Goal: Communication & Community: Participate in discussion

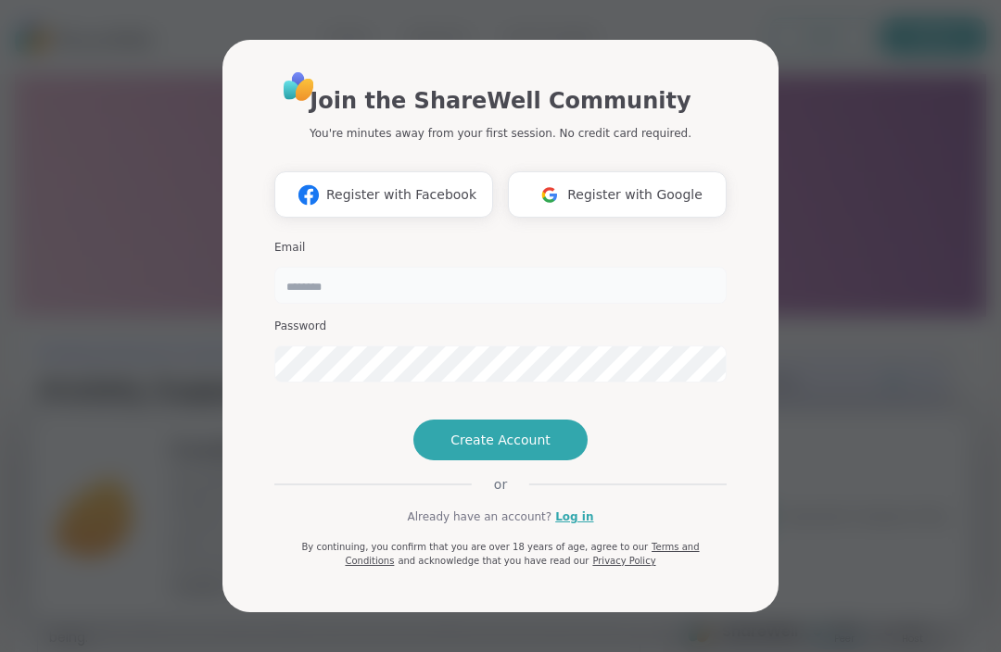
click at [446, 267] on input "email" at bounding box center [500, 285] width 452 height 37
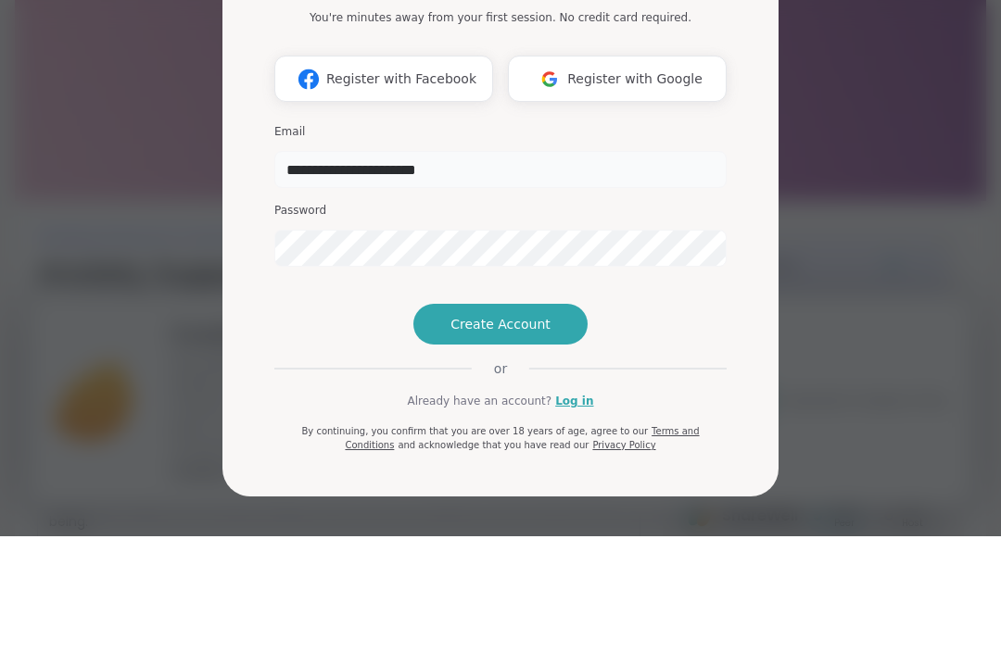
type input "**********"
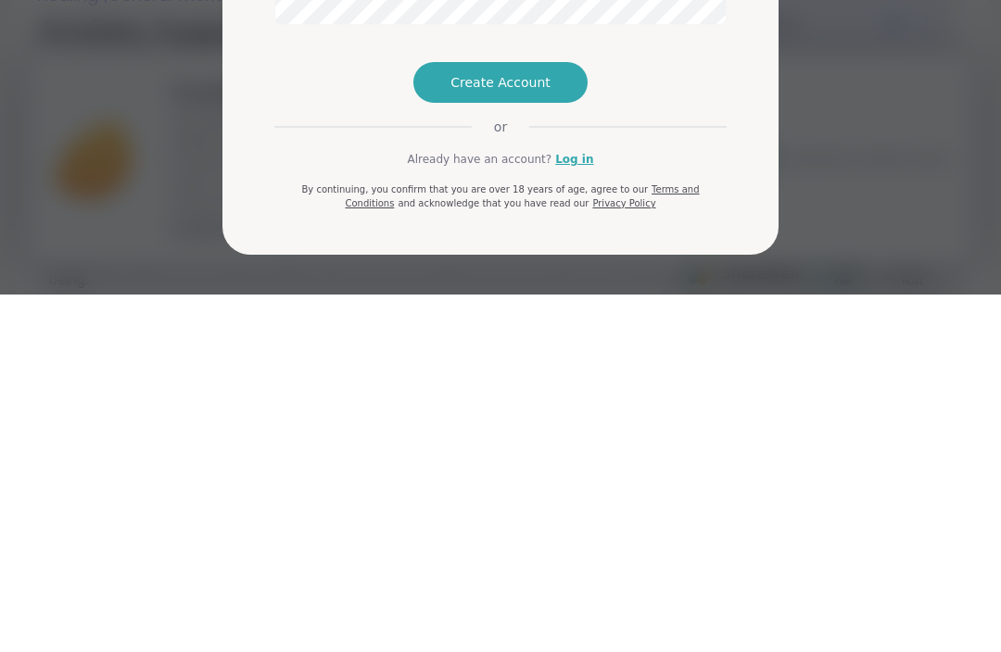
click at [575, 509] on link "Log in" at bounding box center [574, 517] width 38 height 17
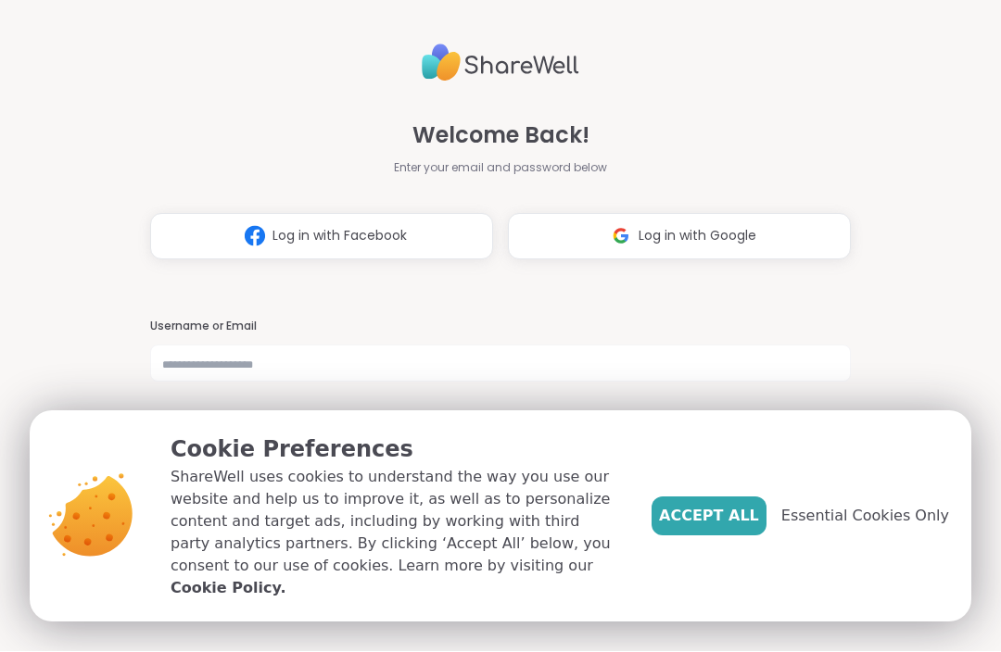
click at [730, 528] on span "Accept All" at bounding box center [709, 517] width 100 height 22
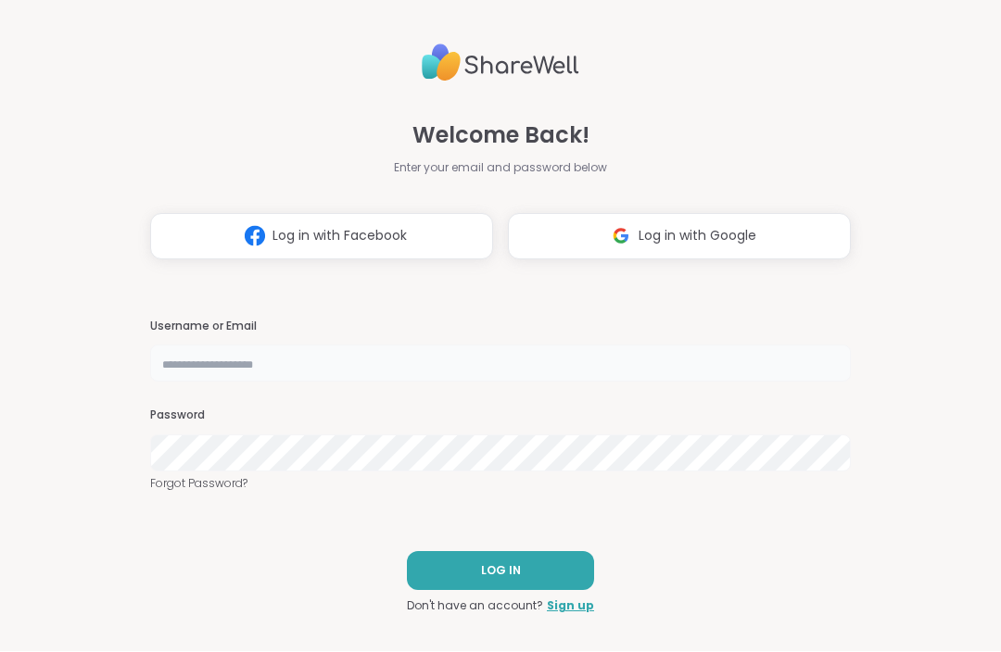
click at [316, 383] on input "text" at bounding box center [500, 364] width 701 height 37
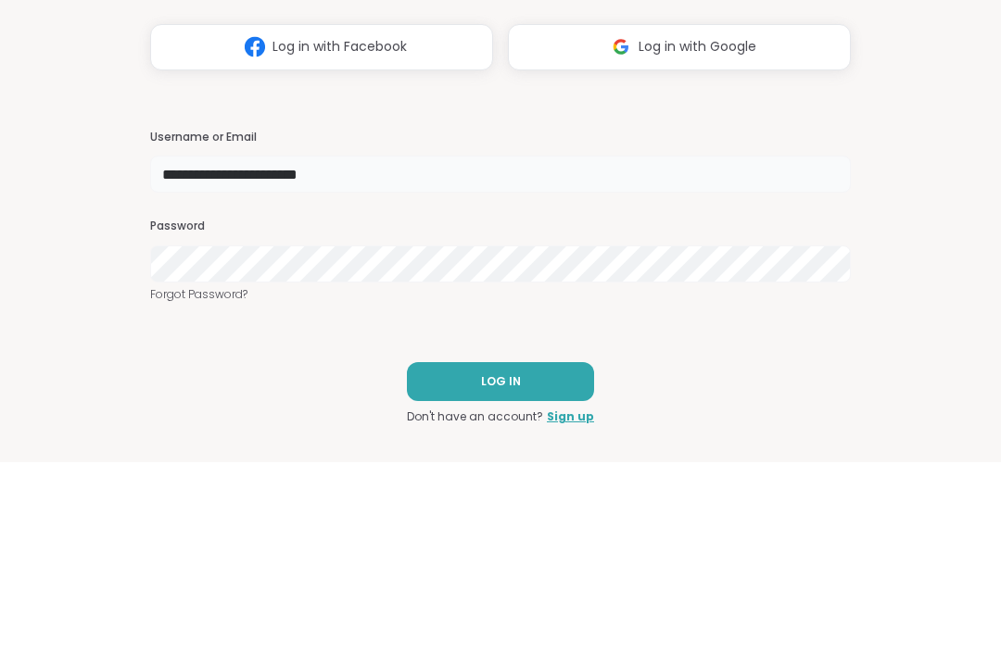
type input "**********"
click at [216, 476] on link "Forgot Password?" at bounding box center [500, 484] width 701 height 17
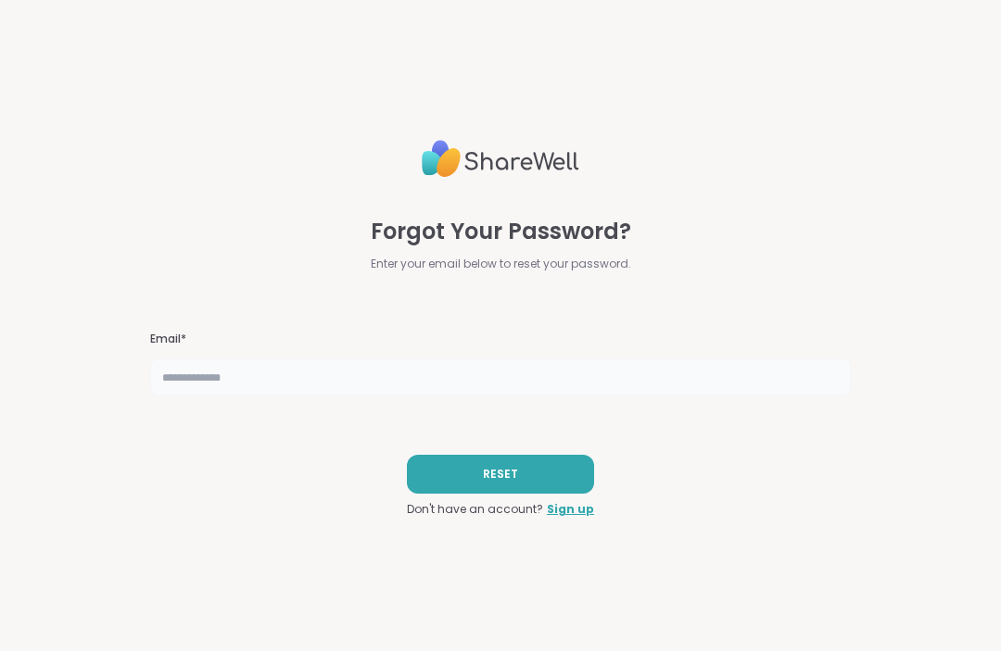
click at [273, 383] on input "text" at bounding box center [500, 378] width 701 height 37
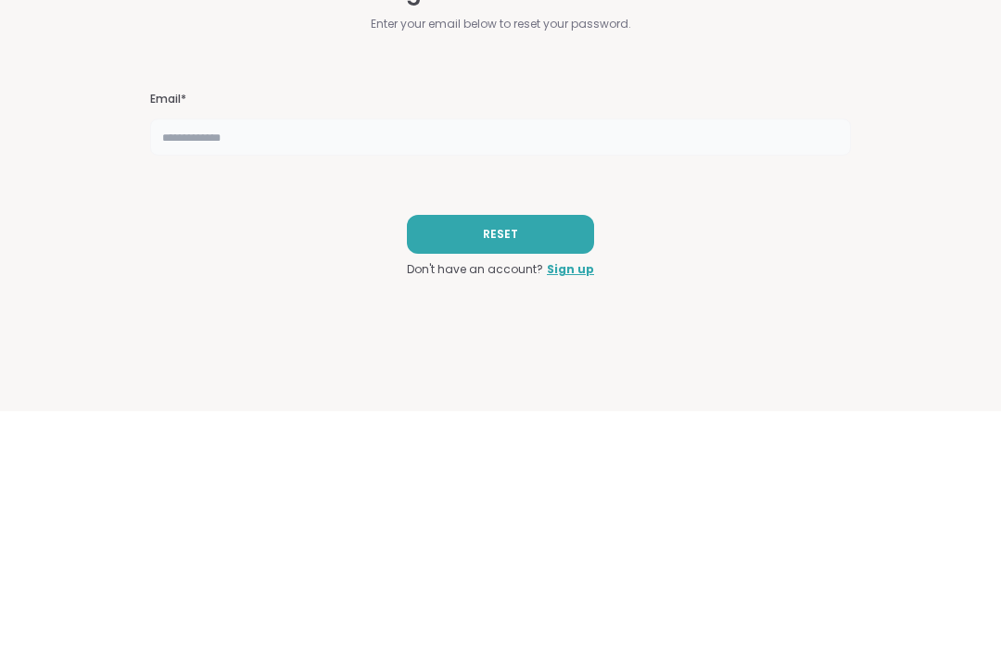
type input "*"
type input "**********"
click at [527, 456] on button "RESET" at bounding box center [500, 475] width 187 height 39
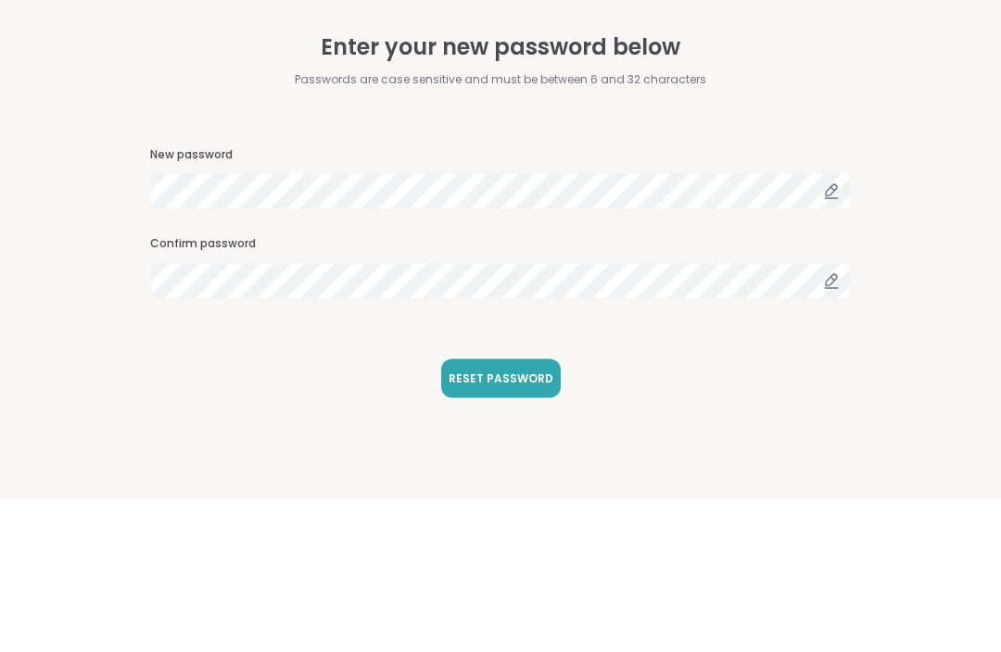
click at [841, 326] on div at bounding box center [831, 344] width 39 height 37
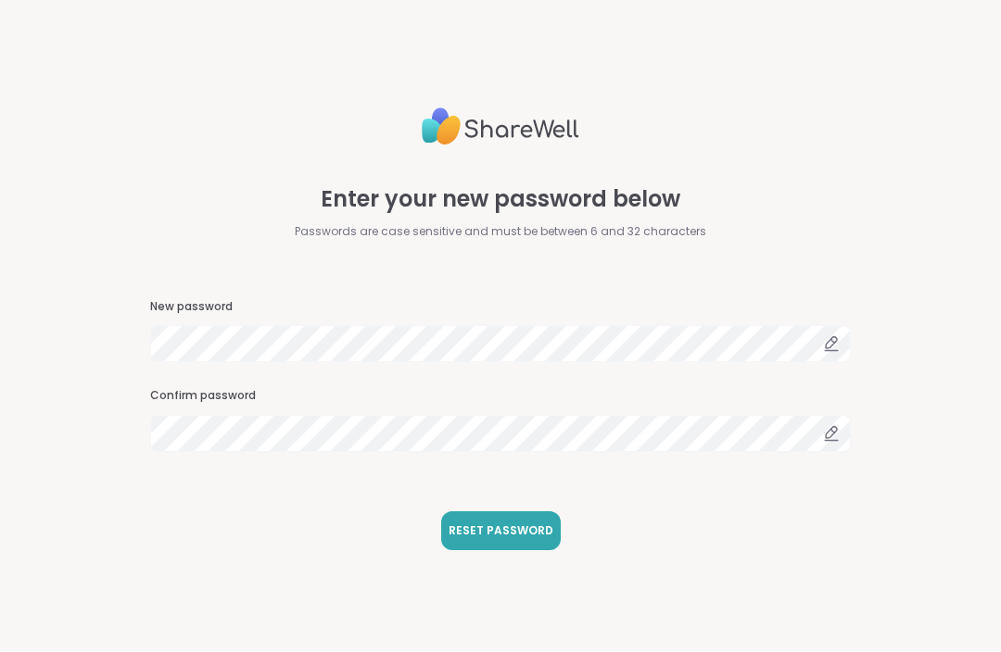
click at [830, 349] on icon at bounding box center [831, 344] width 17 height 17
click at [832, 349] on icon at bounding box center [831, 344] width 17 height 17
click at [840, 349] on div at bounding box center [831, 344] width 39 height 37
click at [838, 344] on icon at bounding box center [831, 344] width 17 height 17
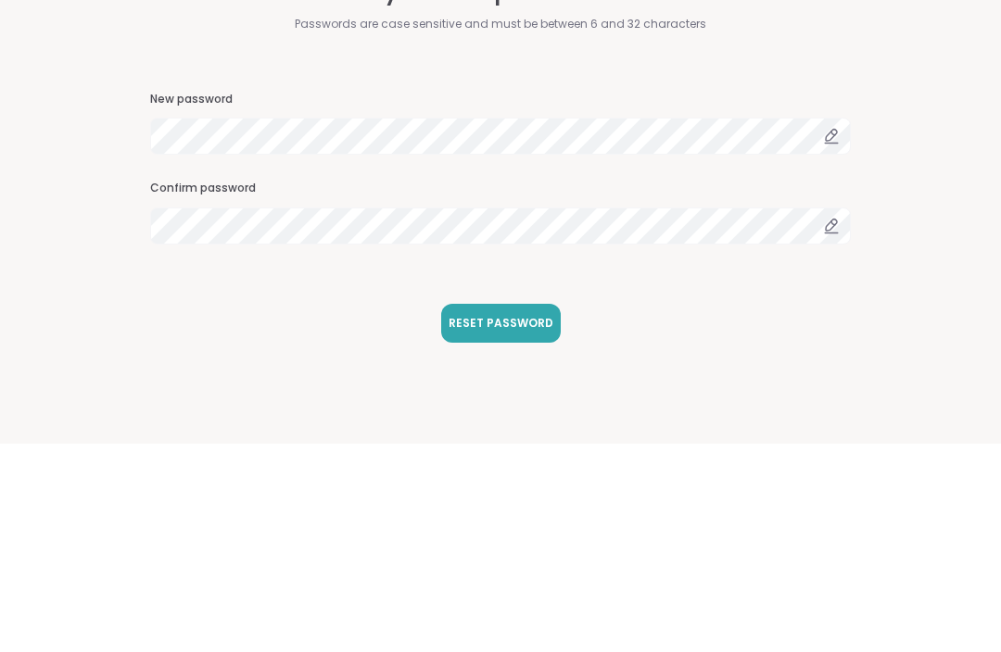
click at [843, 326] on div at bounding box center [831, 344] width 39 height 37
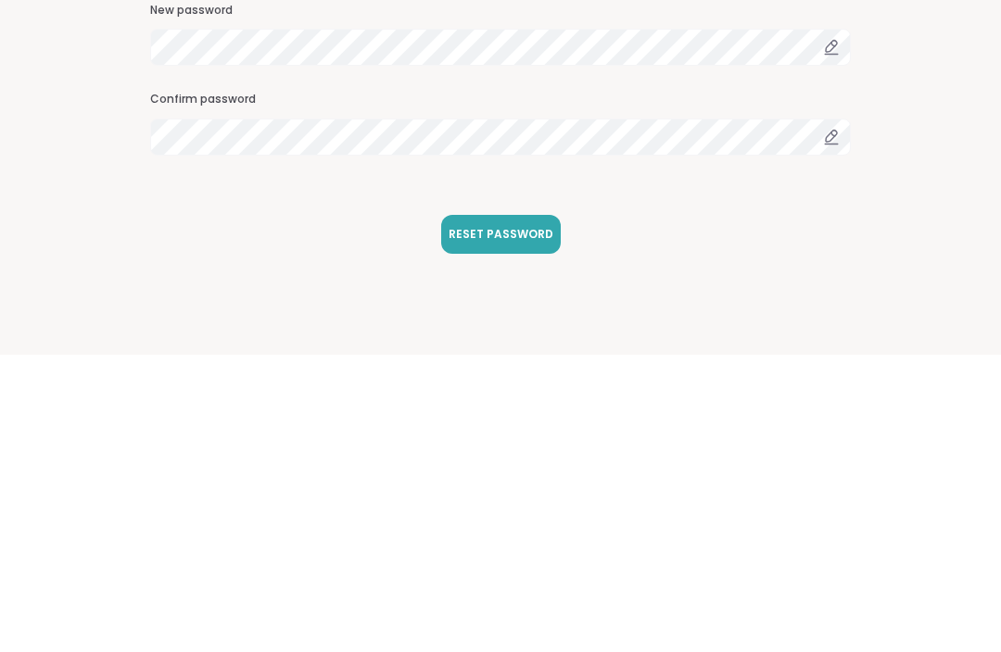
click at [499, 524] on span "RESET PASSWORD" at bounding box center [500, 532] width 105 height 17
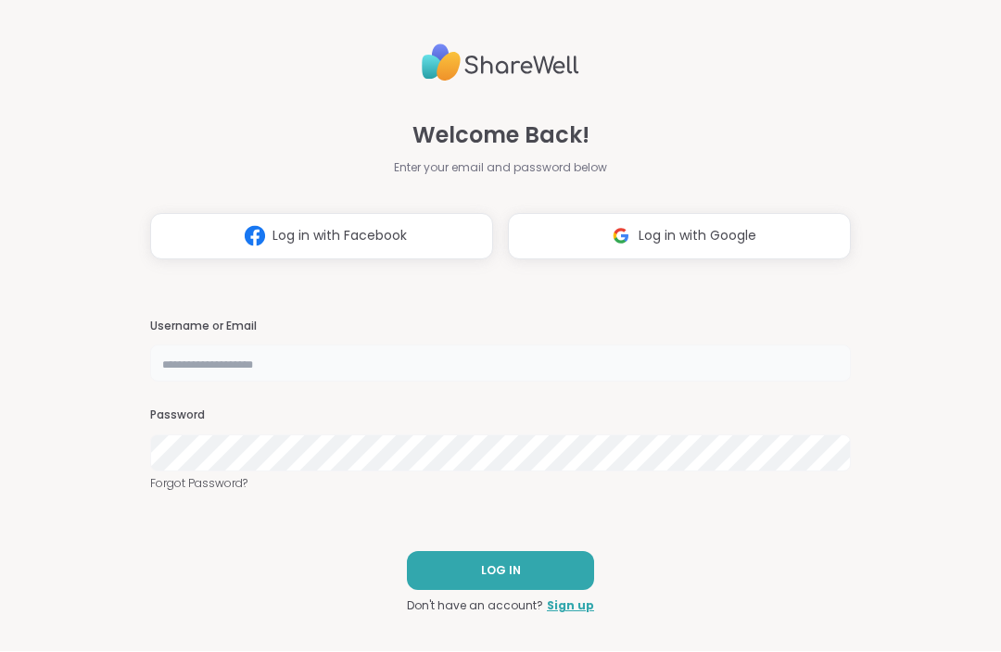
click at [341, 373] on input "text" at bounding box center [500, 364] width 701 height 37
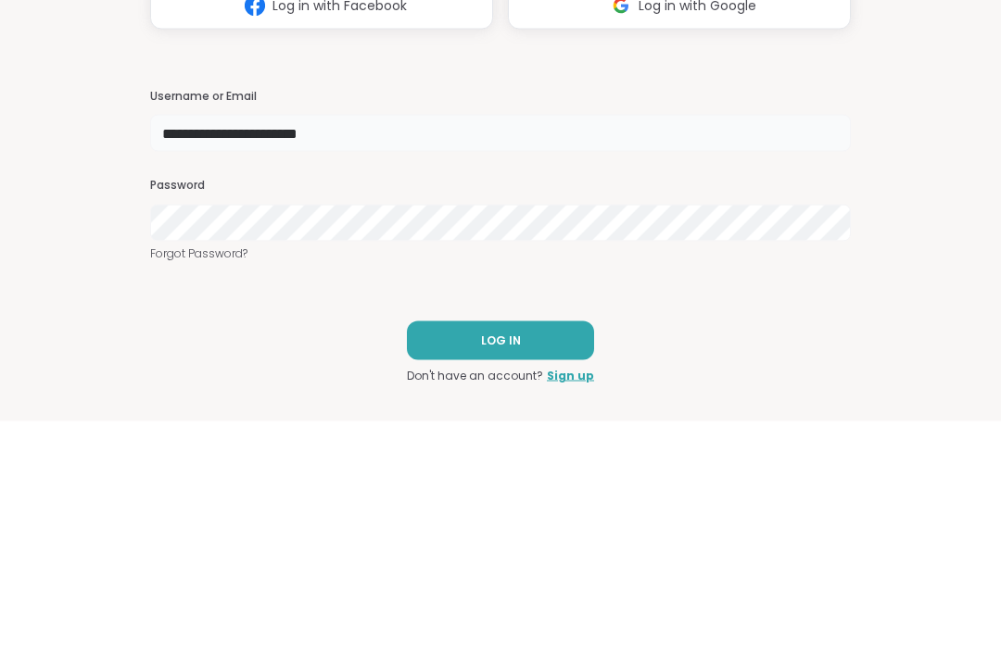
type input "**********"
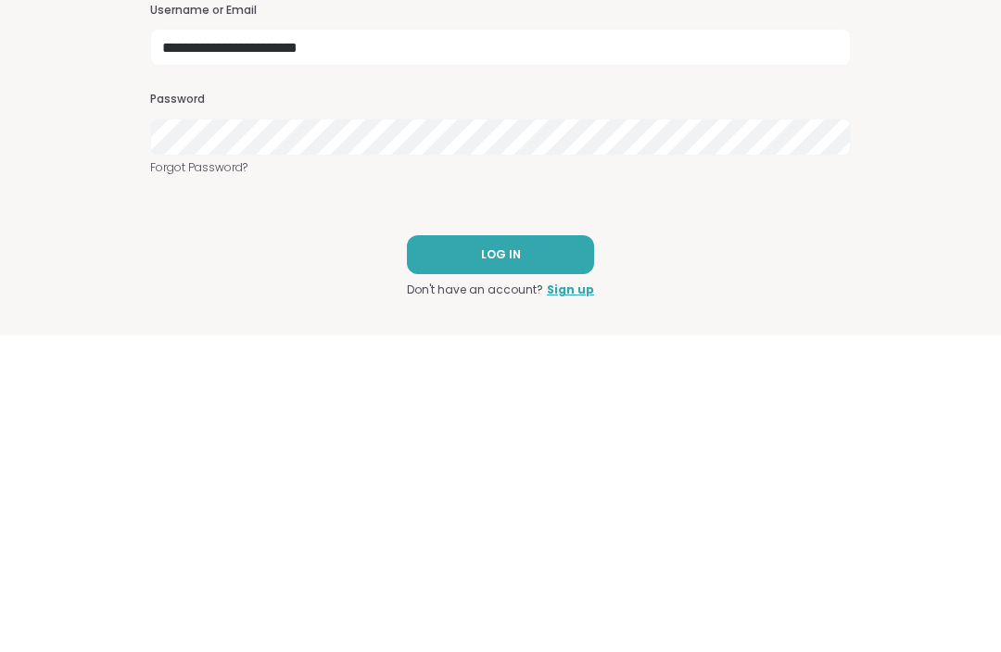
click at [528, 552] on button "LOG IN" at bounding box center [500, 571] width 187 height 39
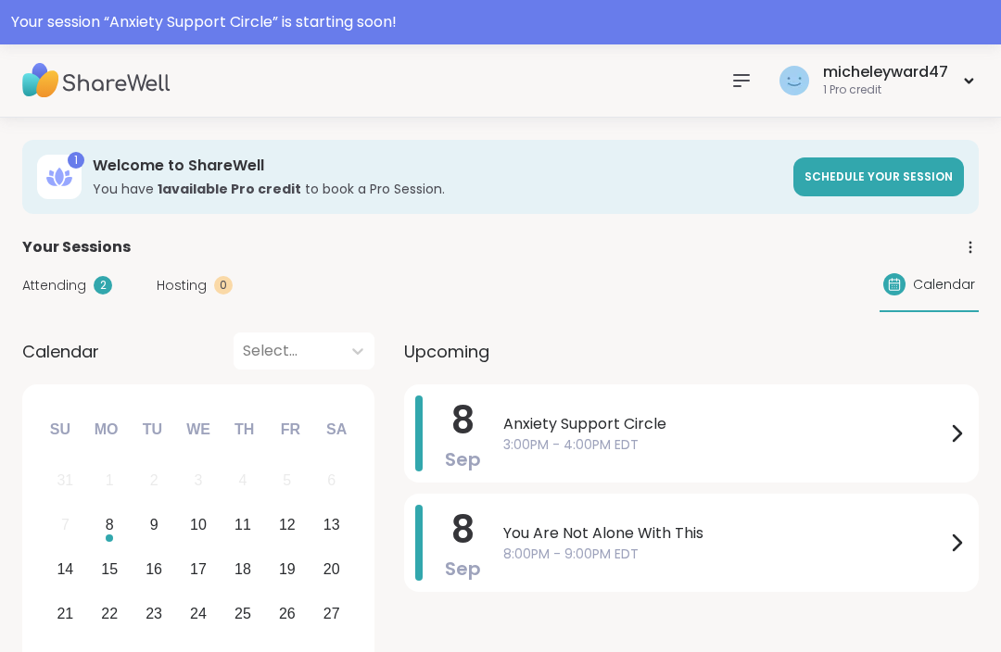
scroll to position [2, 0]
click at [677, 429] on span "Anxiety Support Circle" at bounding box center [724, 423] width 442 height 22
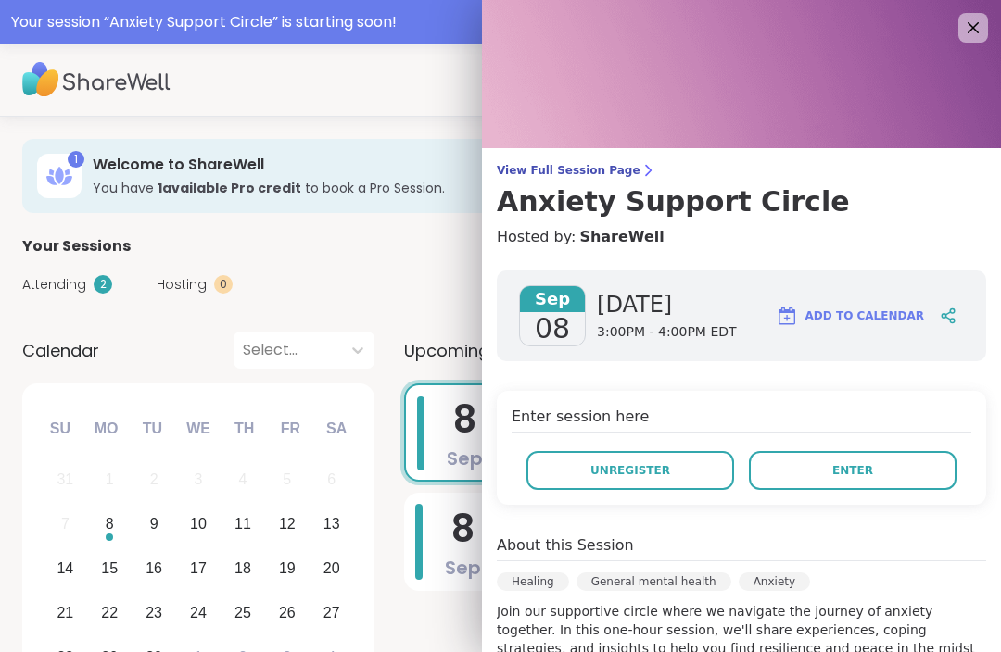
click at [876, 474] on button "Enter" at bounding box center [853, 470] width 208 height 39
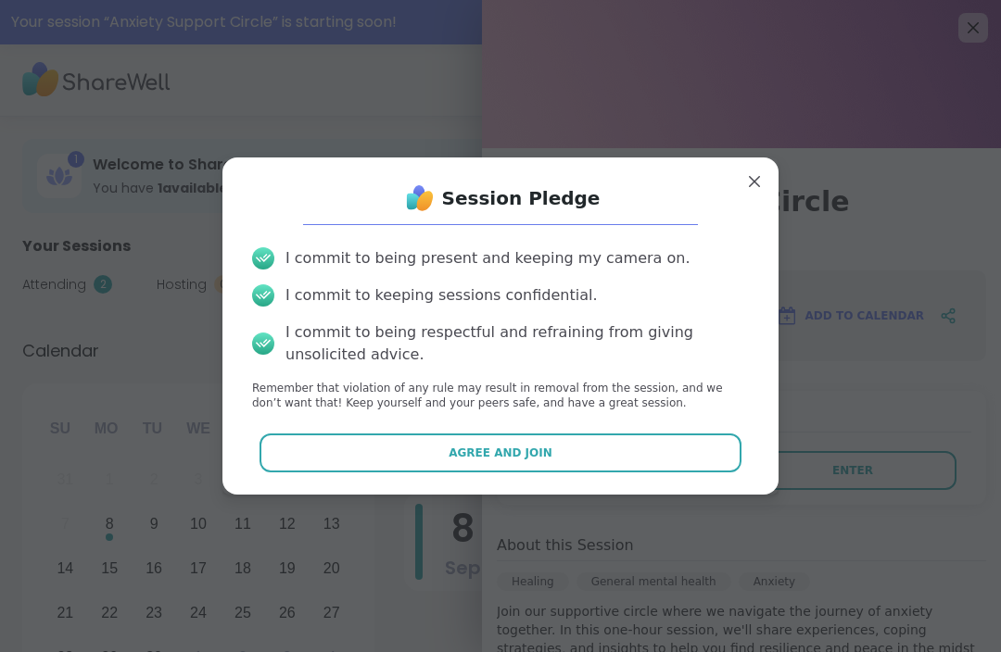
click at [531, 461] on span "Agree and Join" at bounding box center [500, 453] width 104 height 17
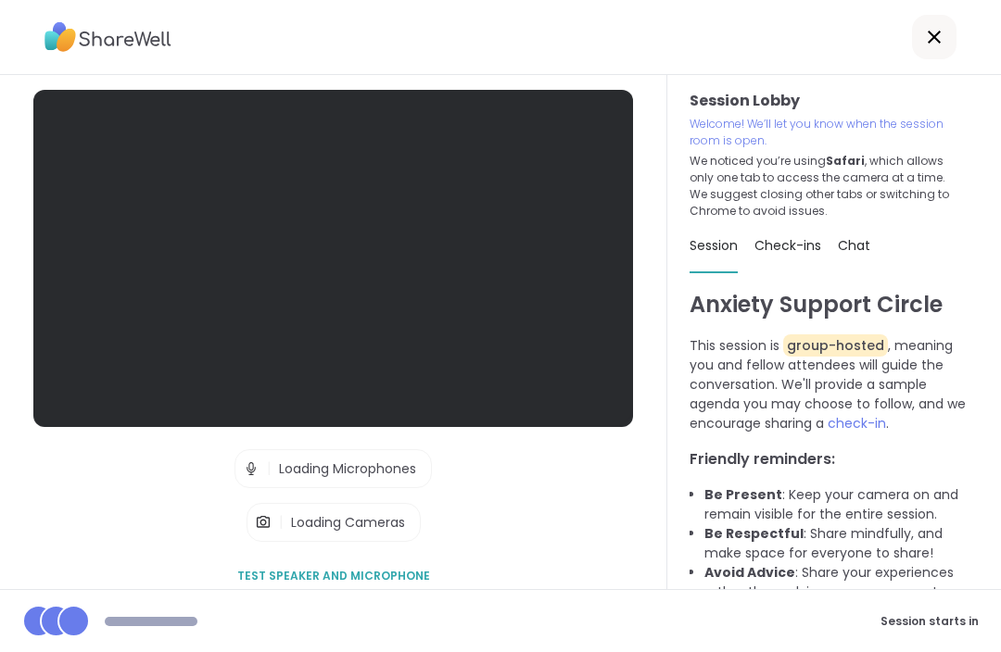
scroll to position [61, 0]
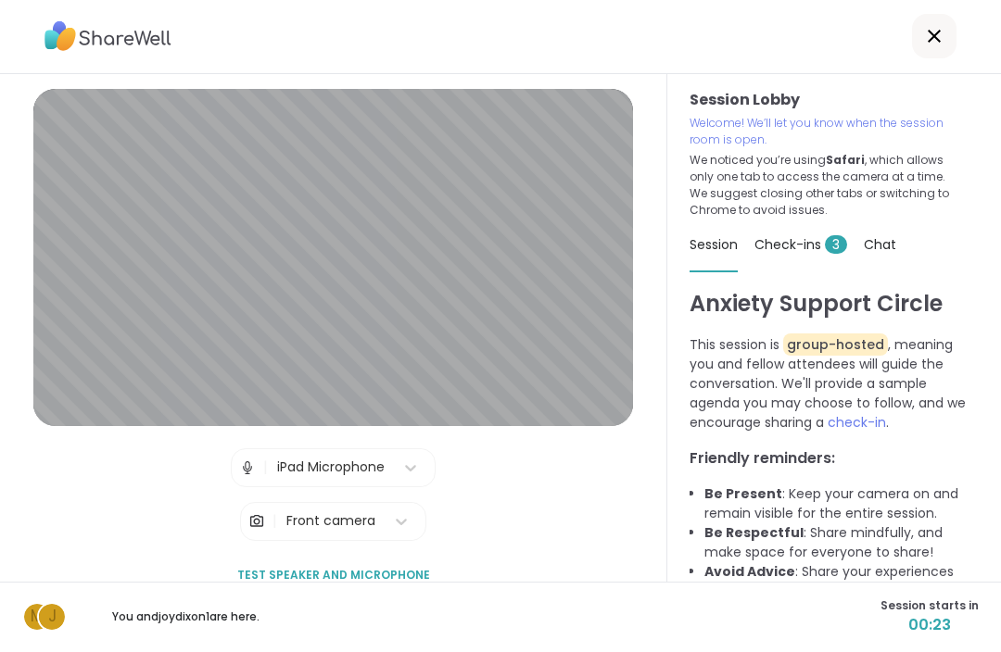
click at [814, 236] on span "Check-ins 3" at bounding box center [800, 245] width 93 height 19
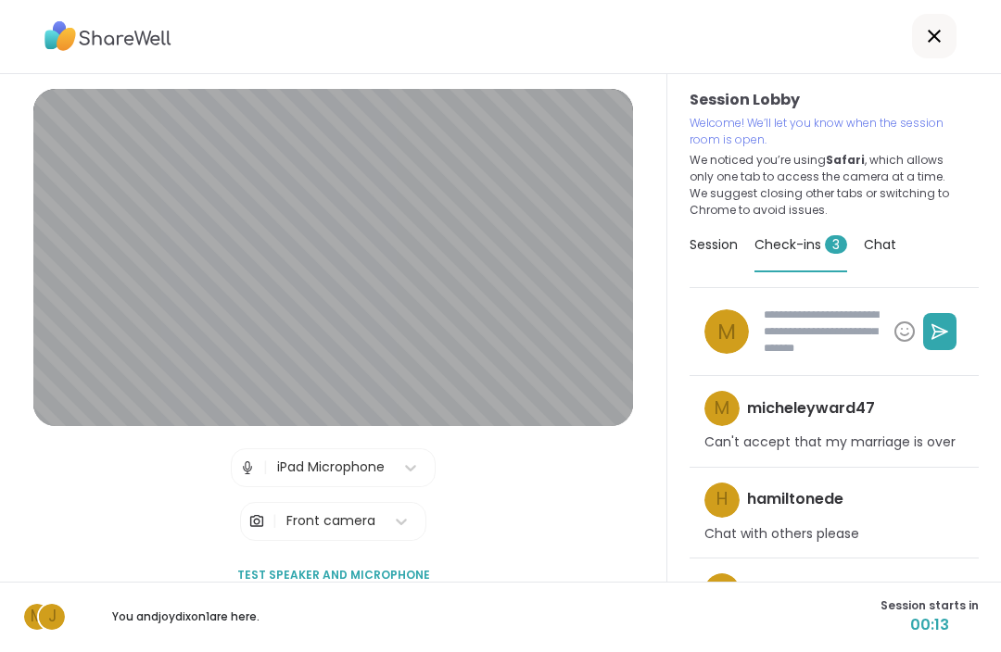
type textarea "*"
click at [713, 236] on span "Session" at bounding box center [713, 245] width 48 height 19
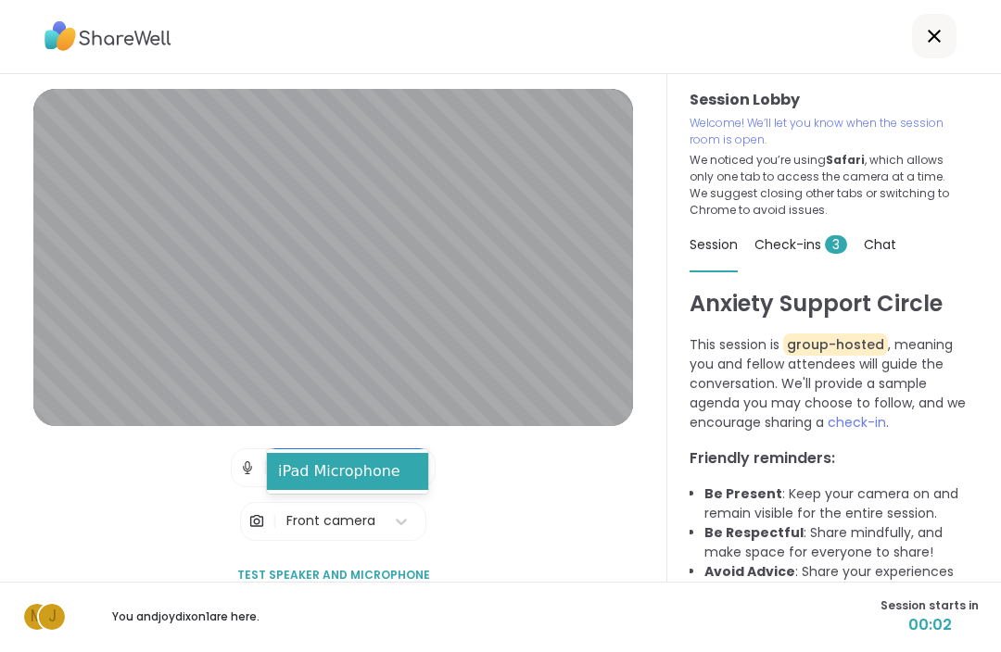
click at [350, 469] on div "iPad Microphone" at bounding box center [347, 472] width 160 height 37
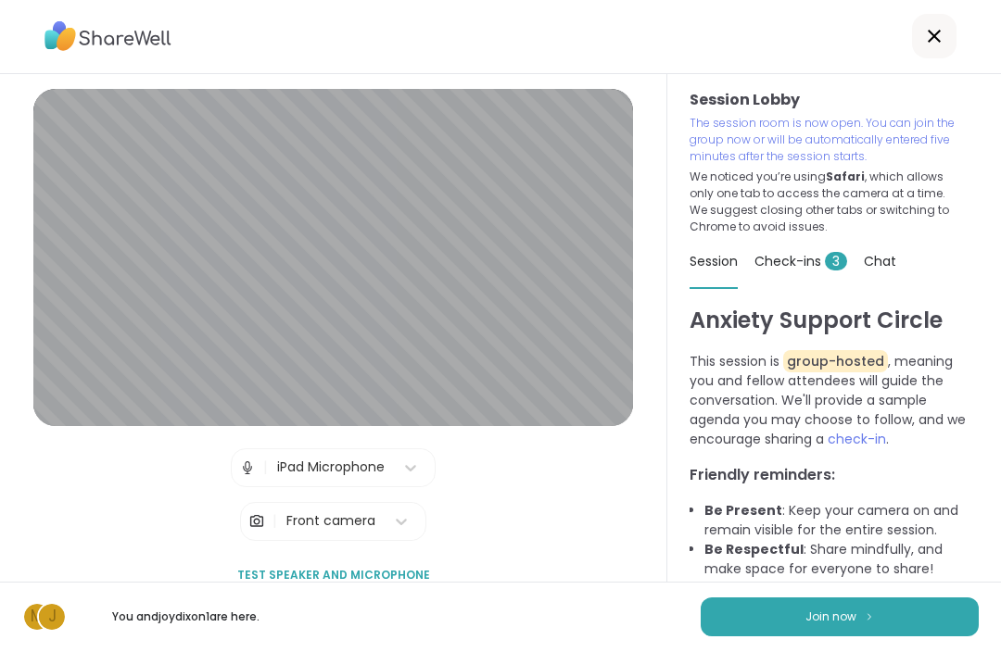
click at [361, 568] on span "Test speaker and microphone" at bounding box center [333, 576] width 193 height 17
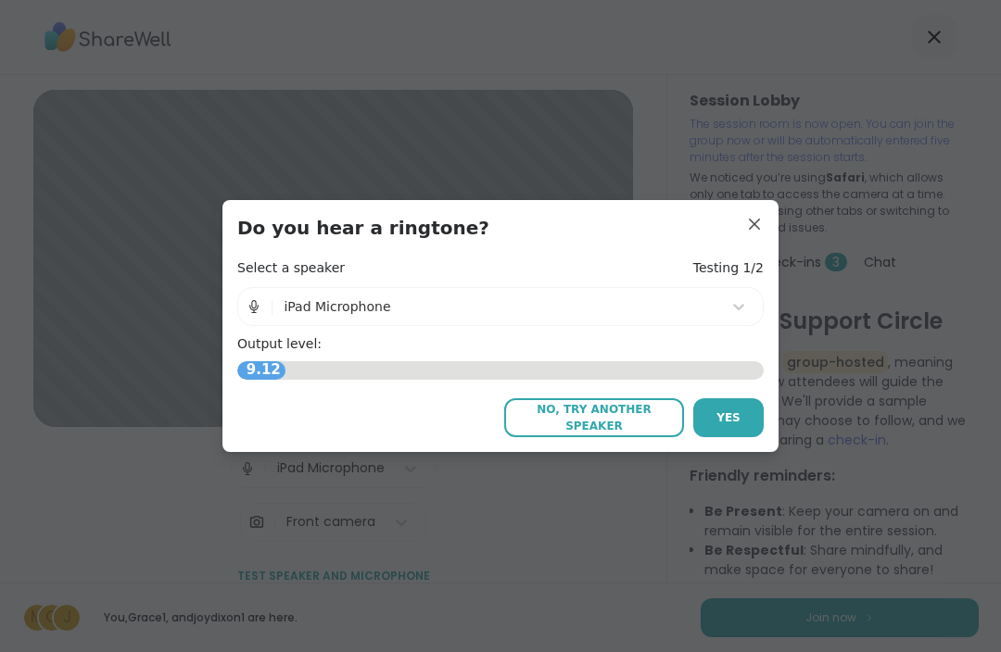
click at [740, 414] on button "Yes" at bounding box center [728, 417] width 70 height 39
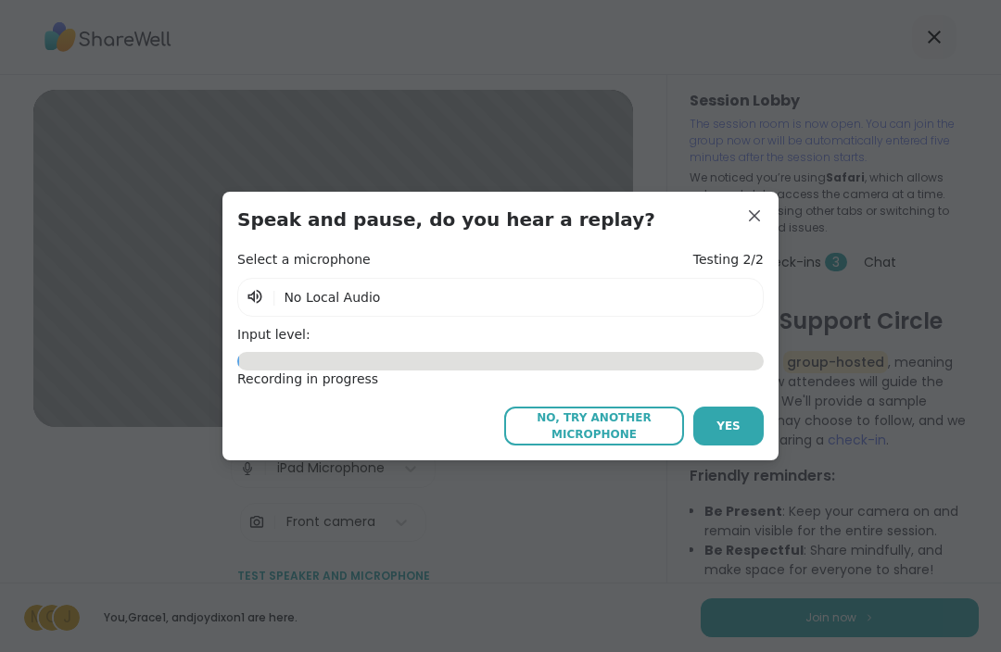
click at [751, 435] on button "Yes" at bounding box center [728, 426] width 70 height 39
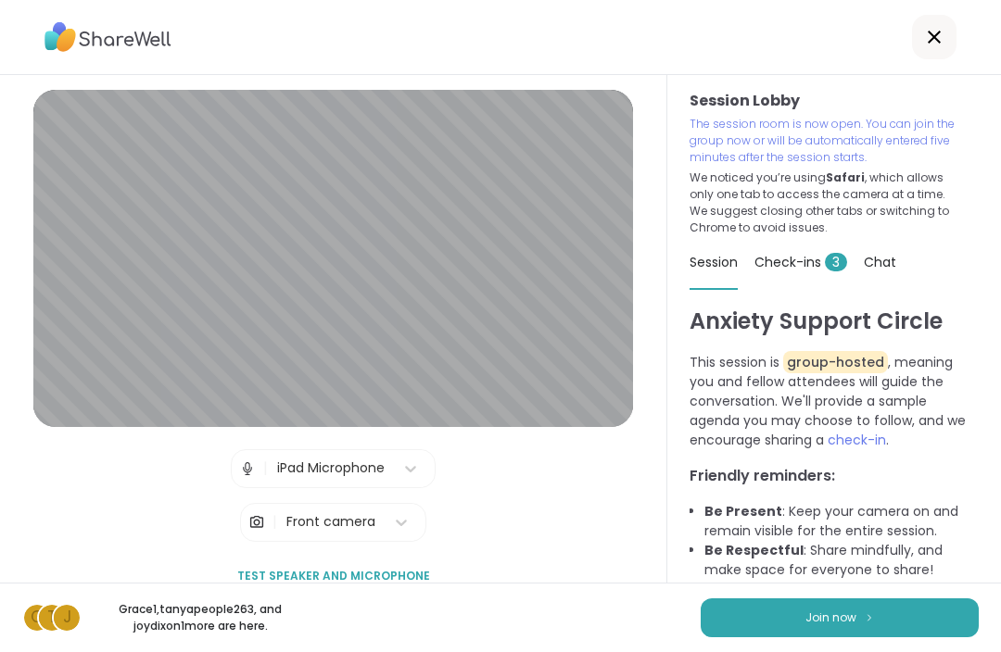
click at [848, 632] on button "Join now" at bounding box center [840, 618] width 278 height 39
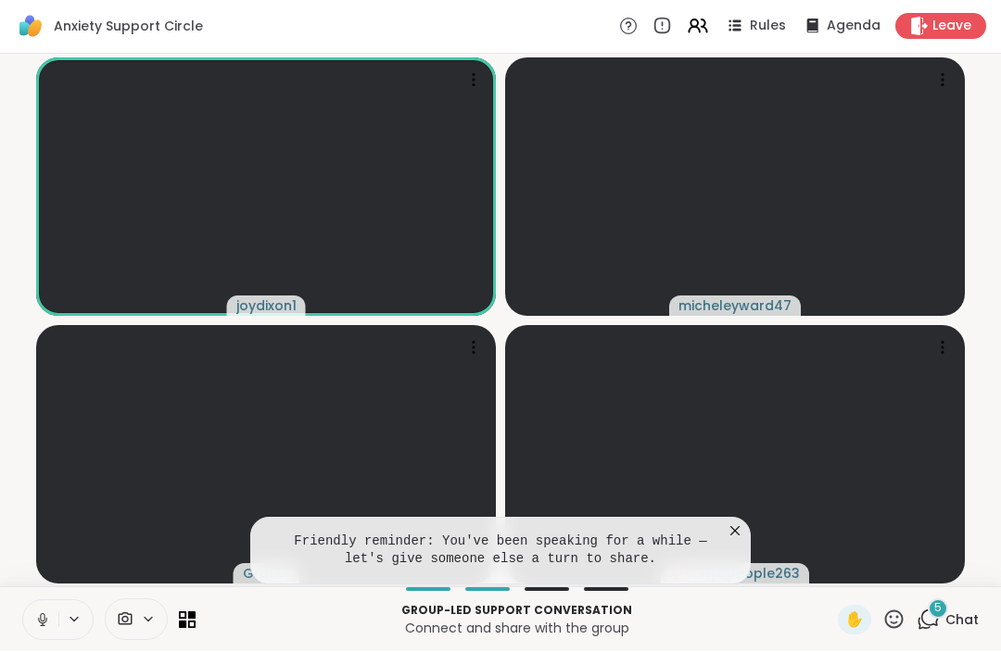
click at [741, 538] on icon at bounding box center [735, 532] width 19 height 19
